Goal: Find specific page/section: Find specific page/section

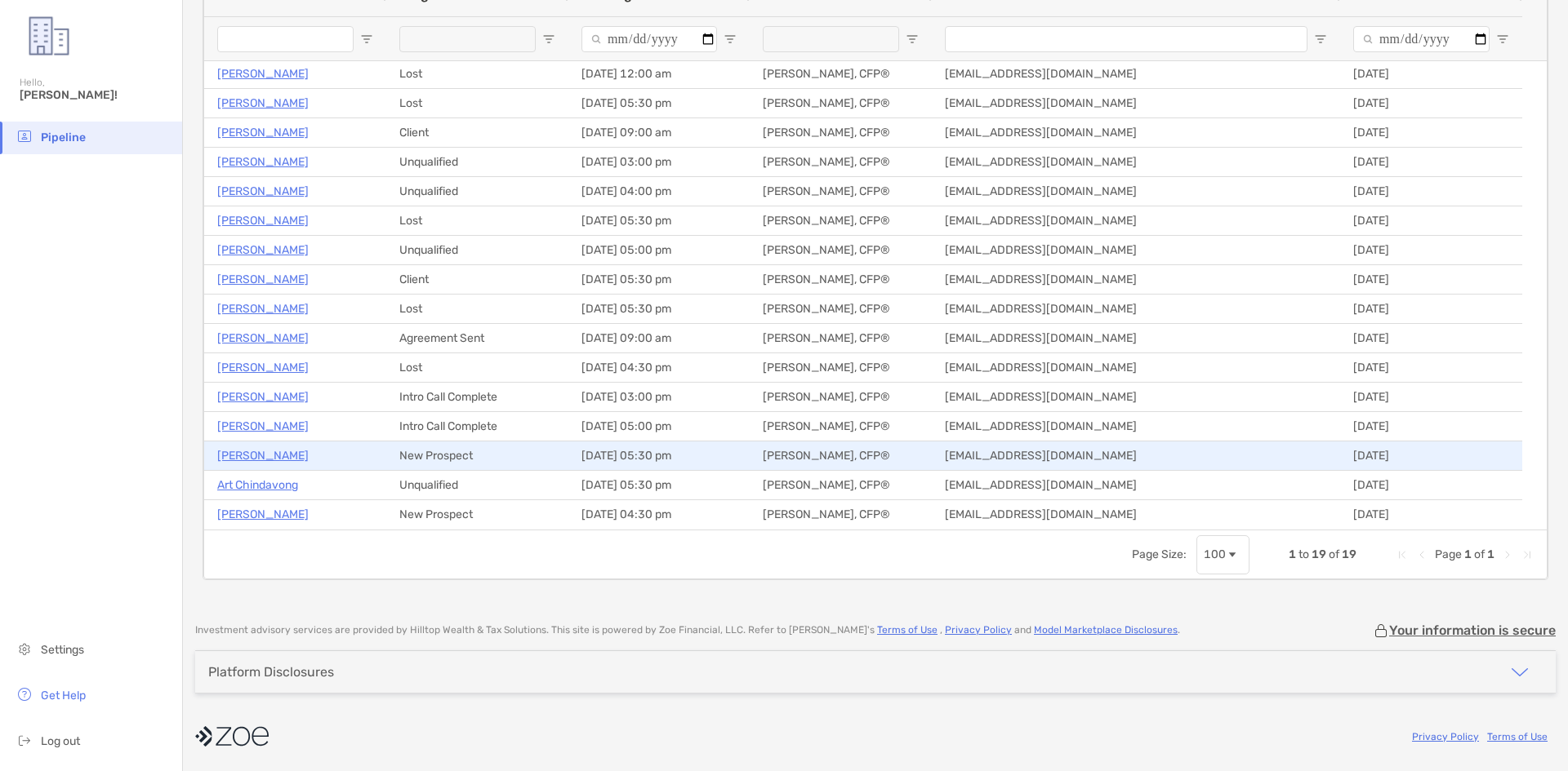
scroll to position [90, 0]
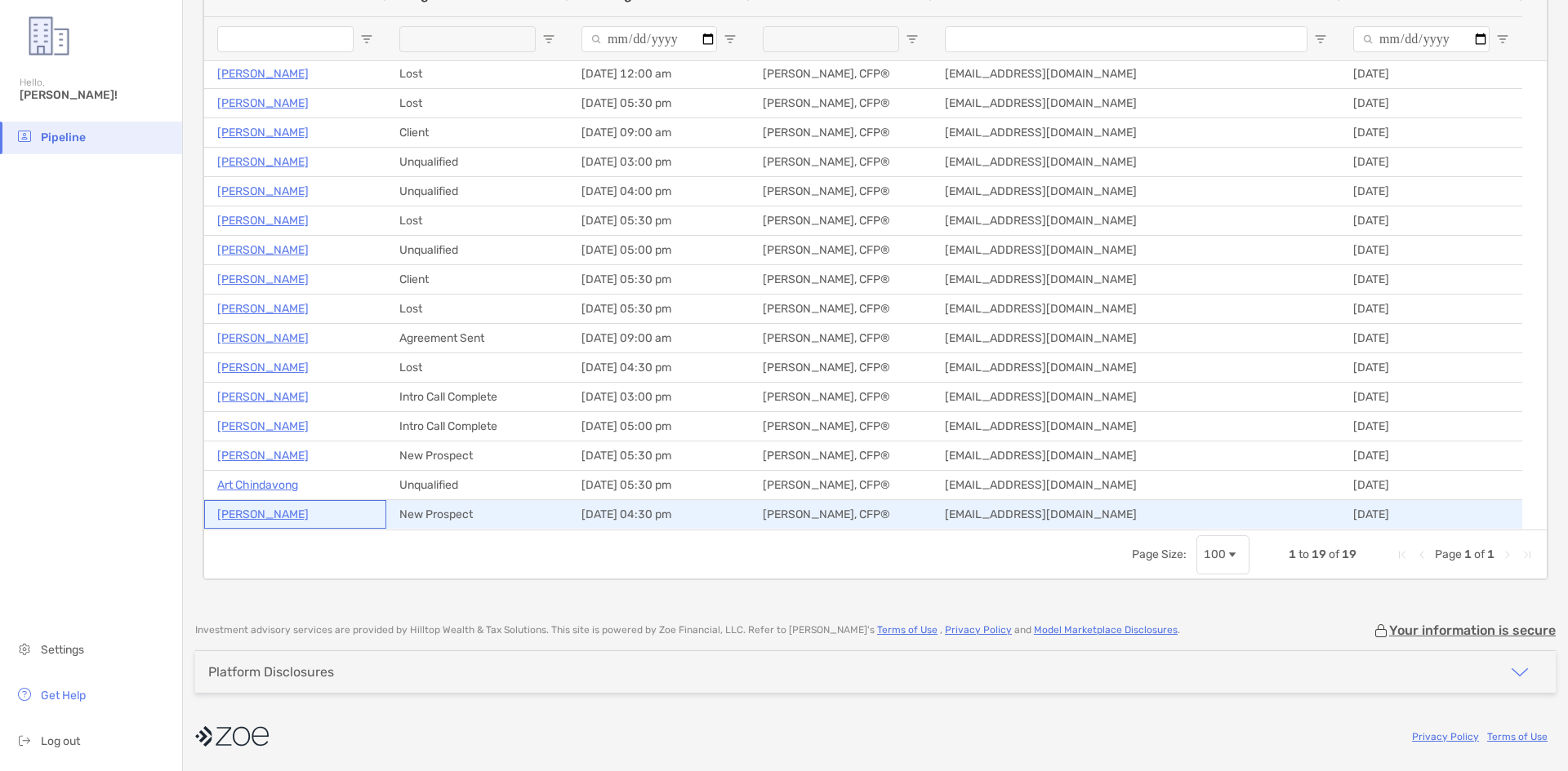
click at [255, 515] on p "Larry Calvelage" at bounding box center [263, 514] width 91 height 20
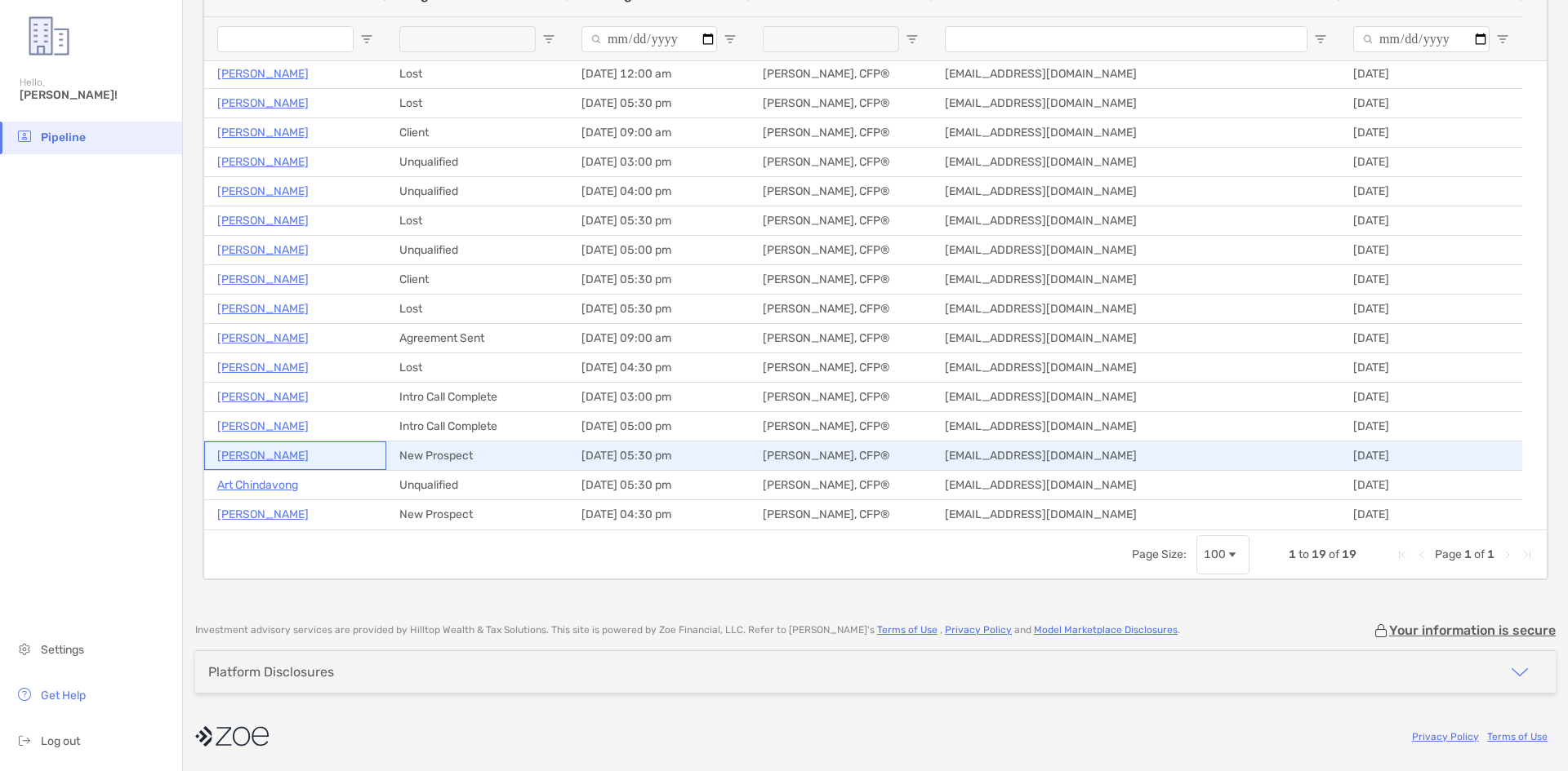
click at [265, 452] on p "[PERSON_NAME]" at bounding box center [263, 455] width 91 height 20
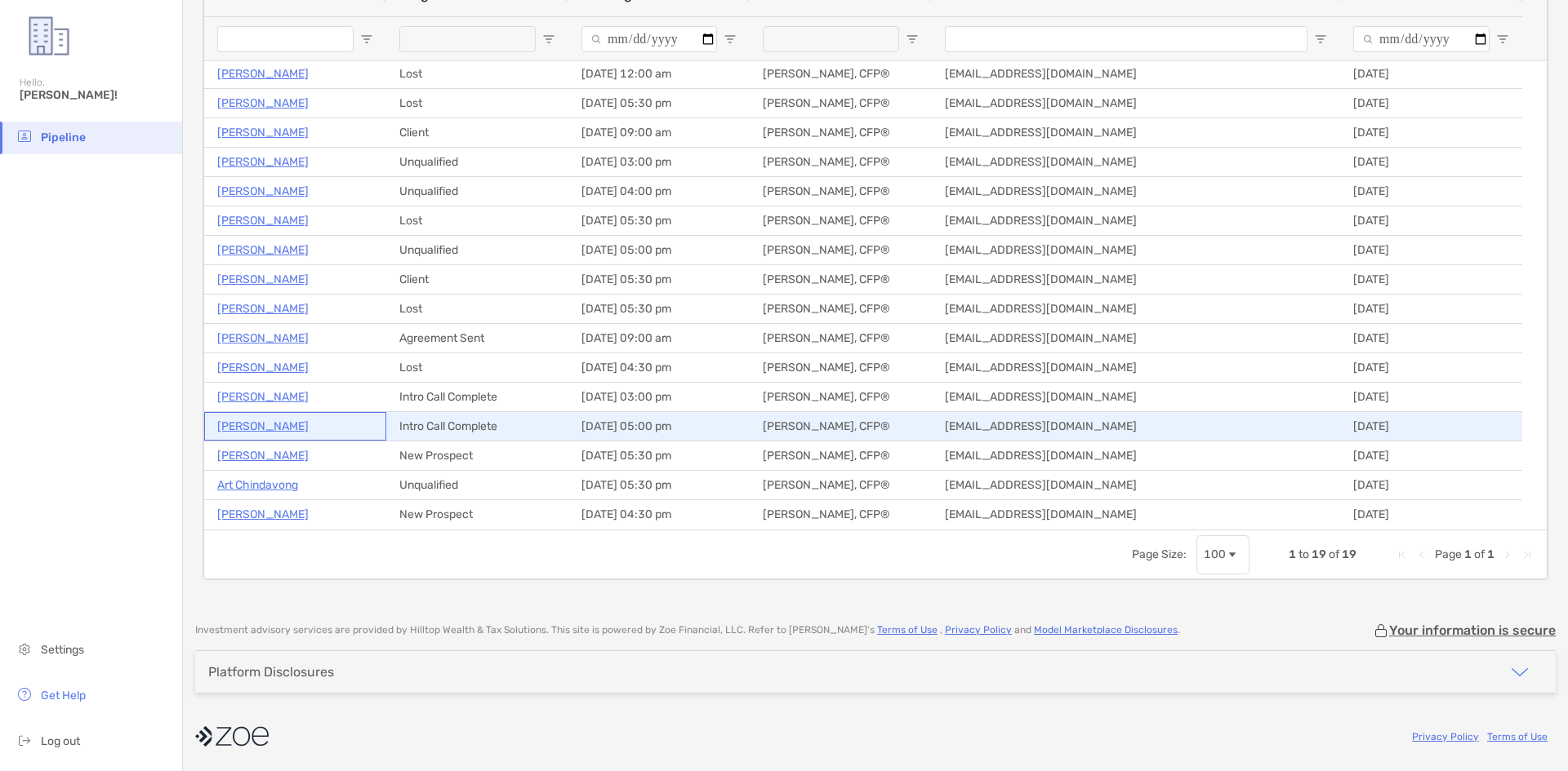
click at [236, 421] on p "Todd Proctor" at bounding box center [263, 425] width 91 height 20
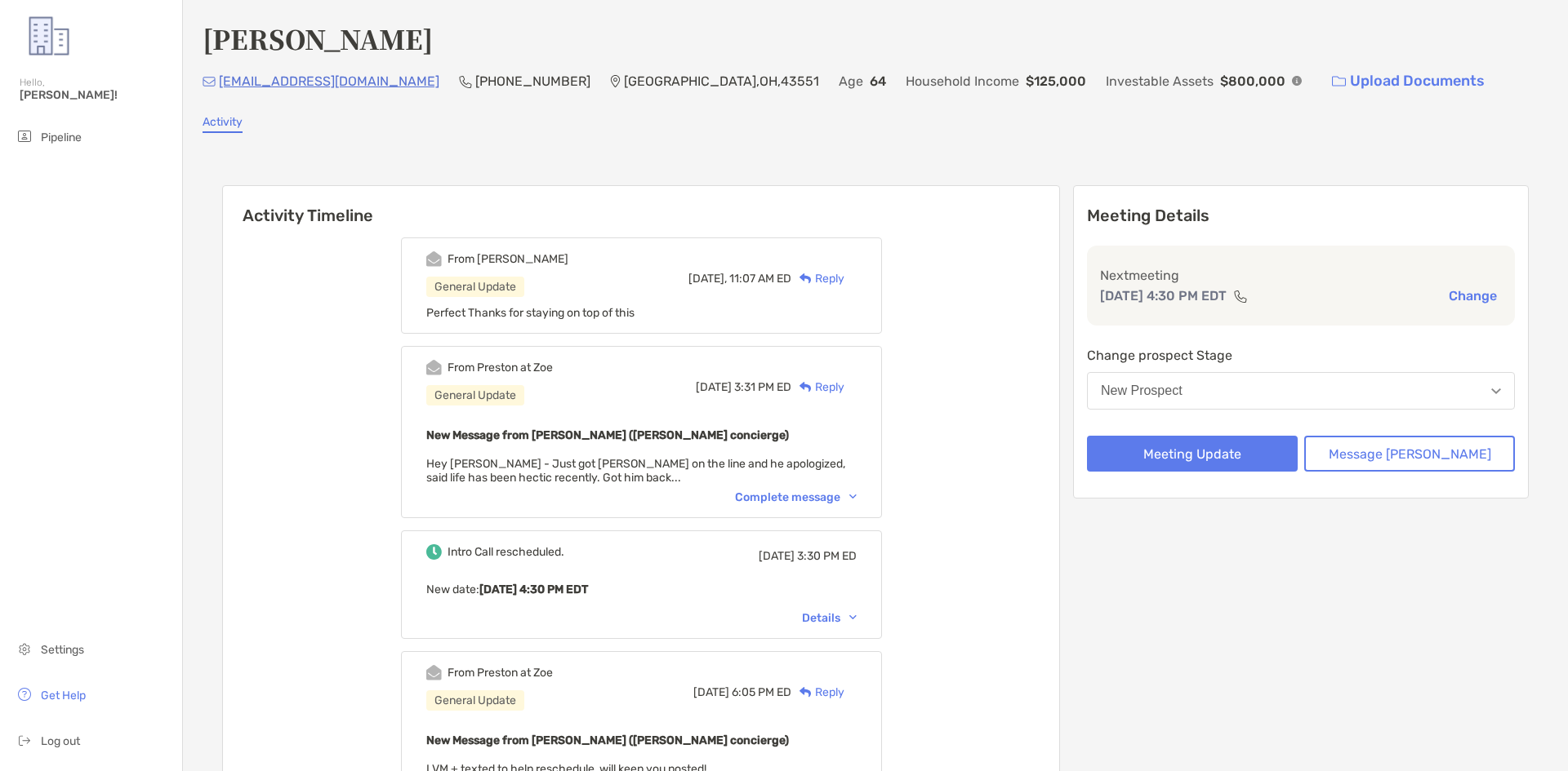
click at [802, 491] on div "Complete message" at bounding box center [796, 498] width 122 height 14
